Goal: Transaction & Acquisition: Purchase product/service

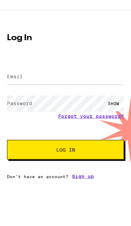
scroll to position [0, 0]
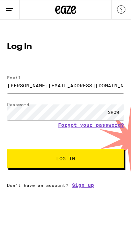
click at [114, 114] on div "SHOW" at bounding box center [113, 113] width 21 height 16
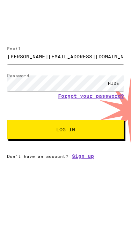
click at [99, 142] on button "Log In" at bounding box center [65, 152] width 117 height 20
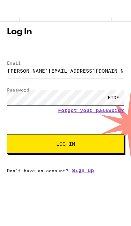
click at [65, 152] on button "Log In" at bounding box center [65, 162] width 117 height 20
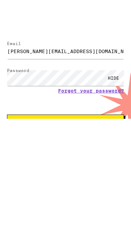
click at [86, 158] on span "Log In" at bounding box center [65, 160] width 61 height 5
click at [95, 158] on span "Log In" at bounding box center [65, 160] width 61 height 5
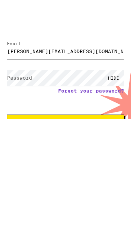
click at [107, 79] on input "[PERSON_NAME][EMAIL_ADDRESS][DOMAIN_NAME]" at bounding box center [65, 87] width 117 height 16
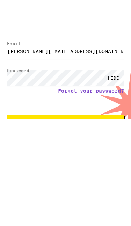
click at [96, 151] on button "Log In" at bounding box center [65, 161] width 117 height 20
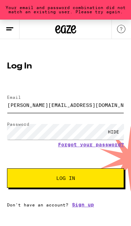
click at [94, 104] on input "[PERSON_NAME][EMAIL_ADDRESS][DOMAIN_NAME]" at bounding box center [65, 105] width 117 height 16
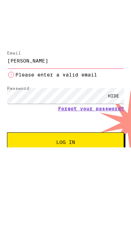
type input "ale"
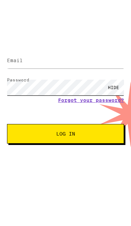
click at [92, 104] on div "HIDE" at bounding box center [65, 114] width 117 height 20
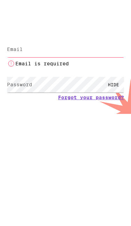
click at [95, 79] on input "Email" at bounding box center [65, 87] width 117 height 16
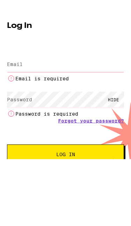
click at [97, 79] on input "Email" at bounding box center [65, 87] width 117 height 16
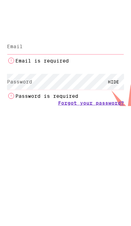
click at [82, 79] on input "Email" at bounding box center [65, 87] width 117 height 16
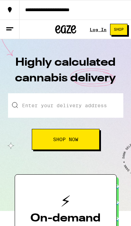
click at [98, 29] on link "Log In" at bounding box center [98, 29] width 17 height 5
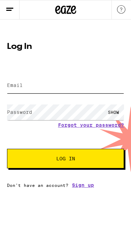
click at [85, 84] on input "Email" at bounding box center [65, 86] width 117 height 16
type input "[EMAIL_ADDRESS][DOMAIN_NAME]"
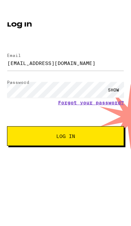
click at [115, 105] on div "SHOW" at bounding box center [113, 113] width 21 height 16
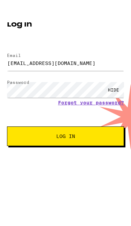
click at [97, 149] on button "Log In" at bounding box center [65, 159] width 117 height 20
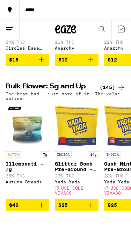
scroll to position [710, 0]
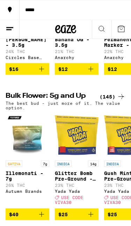
click at [8, 26] on icon at bounding box center [10, 29] width 8 height 8
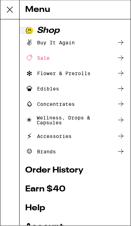
scroll to position [711, 0]
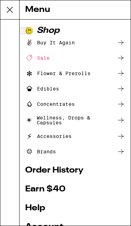
click at [96, 75] on div "Flower & Prerolls" at bounding box center [75, 73] width 100 height 8
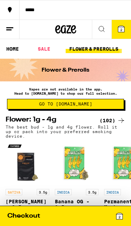
click at [107, 47] on link "FLOWER & PREROLLS" at bounding box center [94, 49] width 56 height 8
click at [101, 51] on link "FLOWER & PREROLLS" at bounding box center [94, 49] width 56 height 8
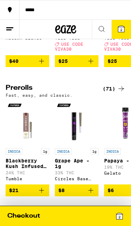
scroll to position [328, 0]
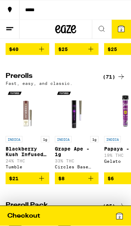
click at [7, 30] on line at bounding box center [8, 30] width 5 height 0
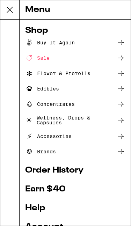
click at [100, 71] on div "Flower & Prerolls" at bounding box center [75, 73] width 100 height 8
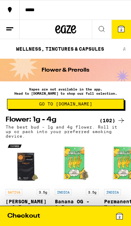
scroll to position [0, 254]
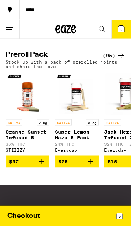
click at [111, 60] on div "(95)" at bounding box center [114, 55] width 23 height 8
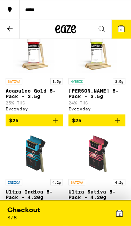
scroll to position [592, 0]
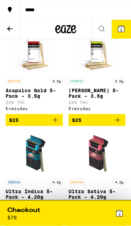
click at [120, 125] on icon "Add to bag" at bounding box center [118, 120] width 8 height 8
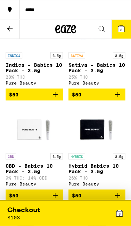
scroll to position [4608, 0]
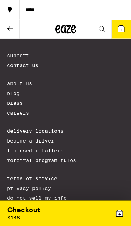
scroll to position [5150, 0]
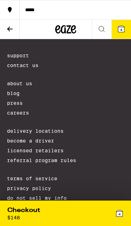
click at [119, 215] on span "4" at bounding box center [120, 214] width 2 height 4
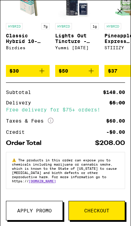
scroll to position [150, 0]
click at [108, 210] on span "Checkout" at bounding box center [96, 211] width 25 height 5
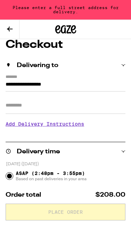
scroll to position [42, 0]
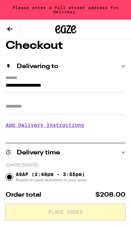
click at [52, 82] on input "**********" at bounding box center [66, 87] width 120 height 11
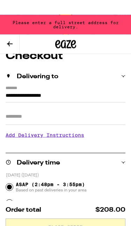
scroll to position [47, 0]
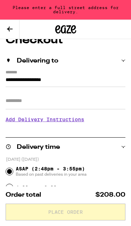
click at [8, 76] on input "**********" at bounding box center [66, 81] width 120 height 11
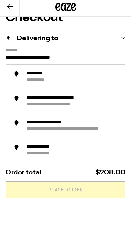
click at [103, 76] on input "**********" at bounding box center [66, 81] width 120 height 11
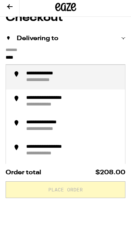
click at [90, 93] on div "**********" at bounding box center [73, 99] width 94 height 13
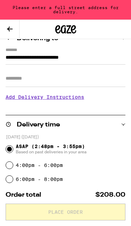
type input "**********"
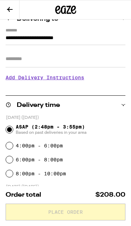
click at [80, 81] on h3 "Add Delivery Instructions" at bounding box center [66, 78] width 120 height 16
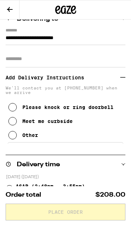
click at [67, 124] on div "Meet me curbside" at bounding box center [47, 122] width 50 height 6
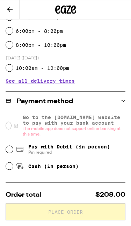
scroll to position [259, 0]
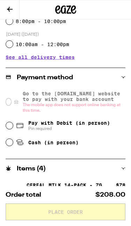
click at [93, 126] on span "Pay with Debit (in person)" at bounding box center [69, 123] width 82 height 6
click at [13, 128] on input "Pay with Debit (in person) Pin required" at bounding box center [9, 126] width 7 height 7
radio input "true"
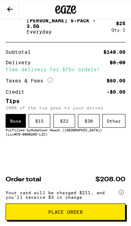
scroll to position [499, 0]
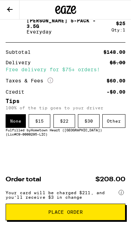
click at [66, 122] on div "$ 22" at bounding box center [65, 121] width 22 height 14
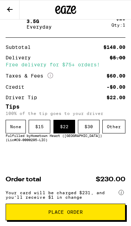
click at [115, 134] on div "Other" at bounding box center [114, 127] width 23 height 14
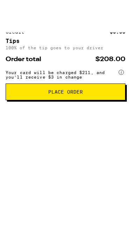
type input "25"
click at [100, 145] on span "Place Order" at bounding box center [66, 147] width 108 height 5
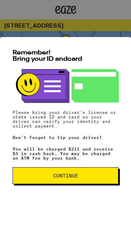
click at [106, 177] on span "Continue" at bounding box center [66, 176] width 94 height 5
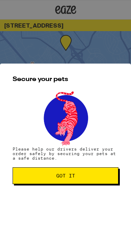
click at [107, 175] on span "Got it" at bounding box center [66, 176] width 94 height 5
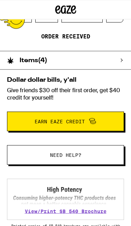
scroll to position [116, 0]
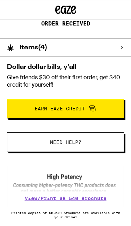
click at [119, 49] on div "Items ( 4 )" at bounding box center [62, 48] width 124 height 18
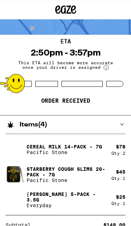
scroll to position [0, 0]
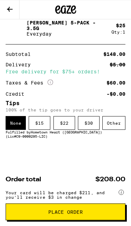
scroll to position [440, 0]
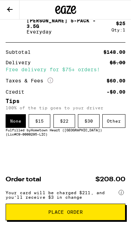
click at [116, 118] on div "Other" at bounding box center [114, 121] width 23 height 14
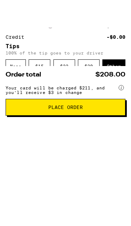
type input "25"
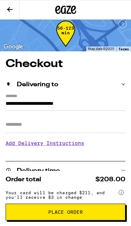
scroll to position [0, 0]
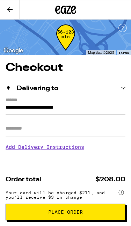
click at [108, 214] on span "Place Order" at bounding box center [66, 212] width 108 height 5
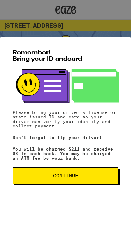
click at [98, 170] on button "Continue" at bounding box center [66, 176] width 106 height 17
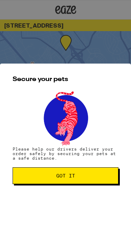
click at [100, 177] on span "Got it" at bounding box center [66, 176] width 94 height 5
